Goal: Transaction & Acquisition: Purchase product/service

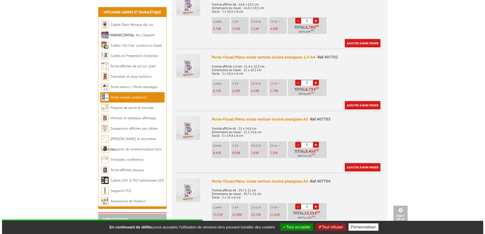
scroll to position [228, 0]
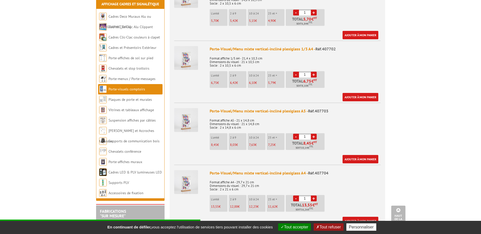
click at [308, 134] on input "1" at bounding box center [305, 137] width 12 height 6
type input "20"
click at [366, 155] on link "Ajouter à mon panier" at bounding box center [361, 159] width 36 height 8
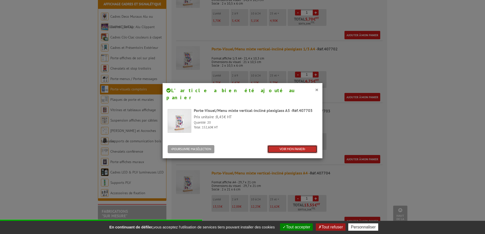
click at [287, 145] on link "VOIR MON PANIER" at bounding box center [292, 149] width 50 height 8
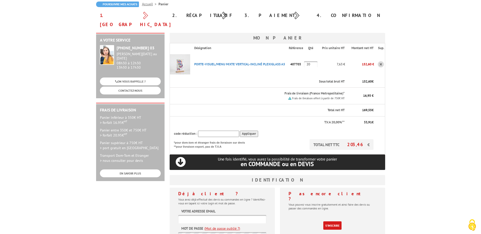
scroll to position [101, 0]
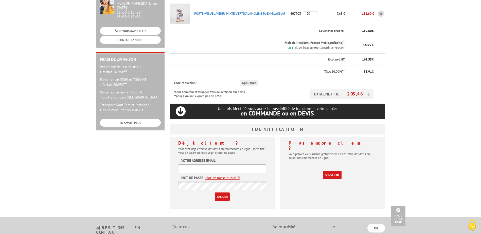
click at [207, 165] on input "text" at bounding box center [222, 169] width 88 height 8
drag, startPoint x: 210, startPoint y: 162, endPoint x: 170, endPoint y: 162, distance: 40.6
click at [170, 162] on div "Déjà client ? Vous avez déjà effectué des devis ou commandes en ligne ? Identif…" at bounding box center [222, 173] width 105 height 72
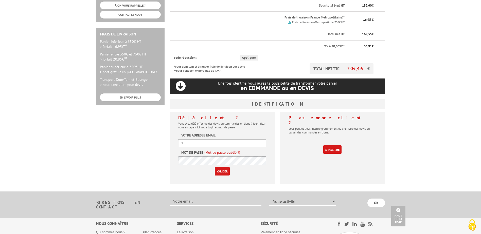
scroll to position [0, 0]
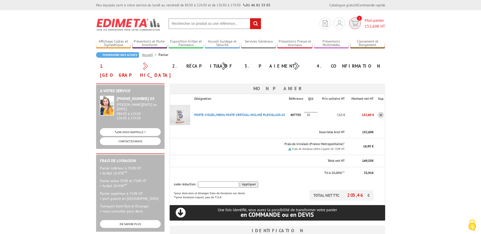
type input "d"
click at [353, 25] on img at bounding box center [354, 24] width 7 height 6
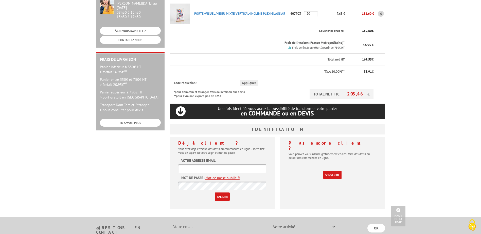
click at [229, 165] on input "text" at bounding box center [222, 169] width 88 height 8
